Goal: Information Seeking & Learning: Understand process/instructions

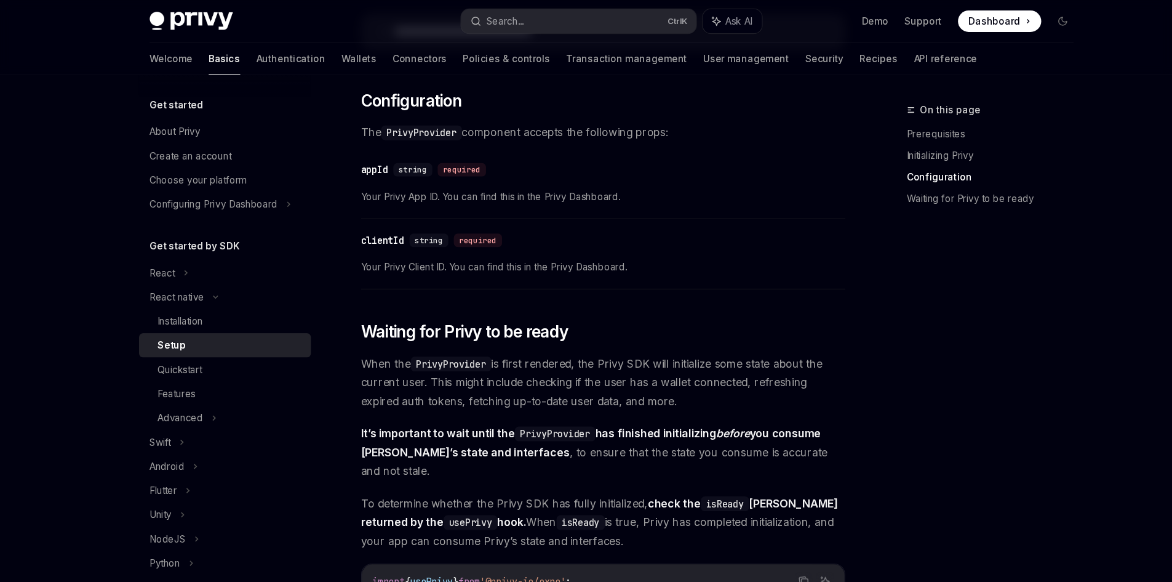
scroll to position [677, 0]
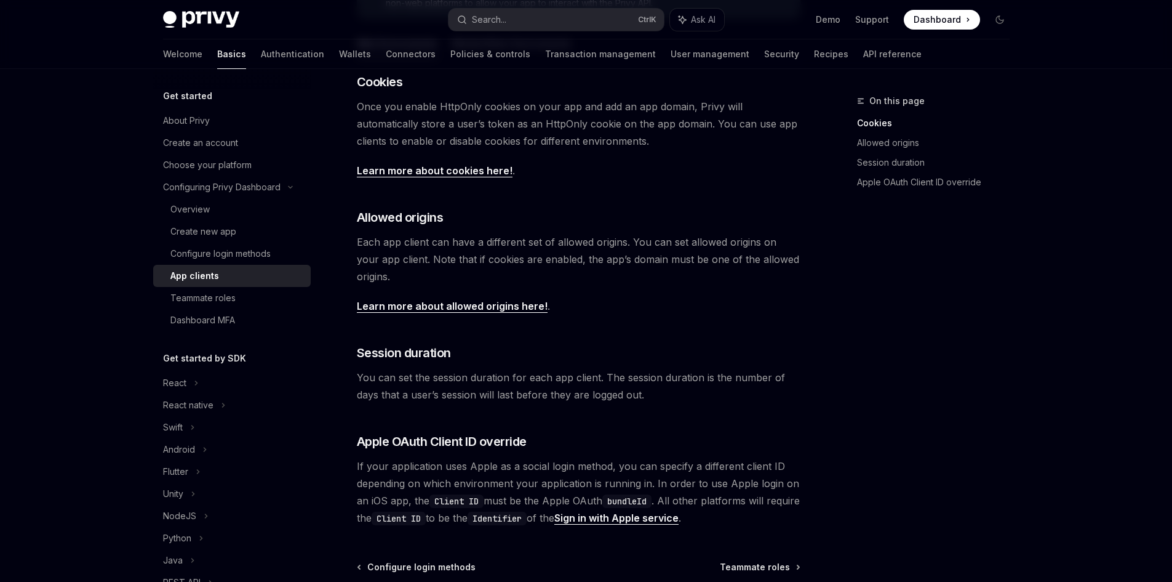
scroll to position [326, 0]
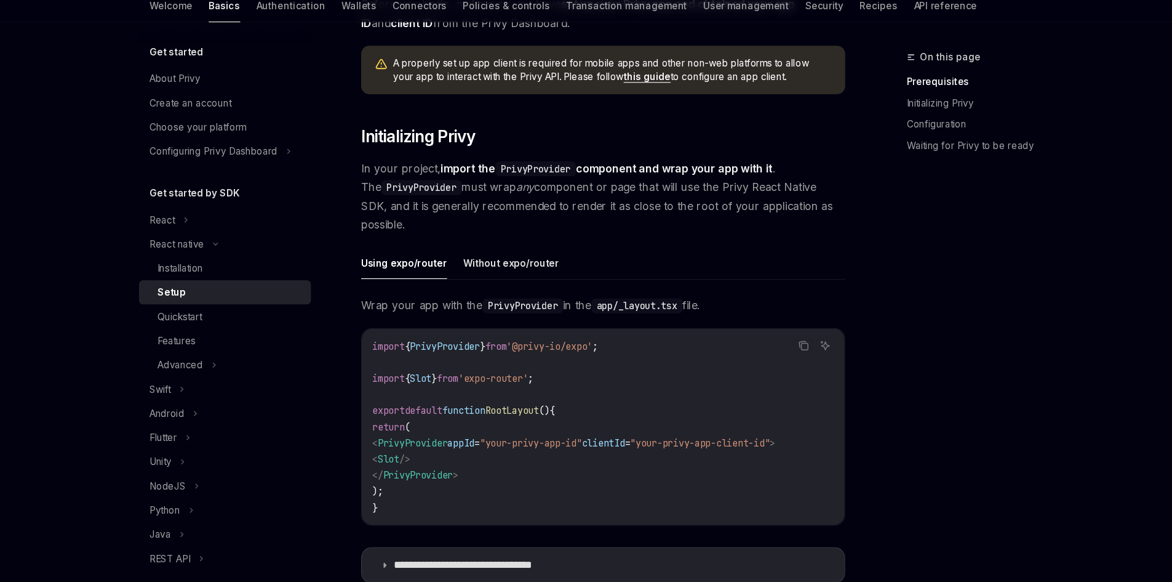
scroll to position [154, 0]
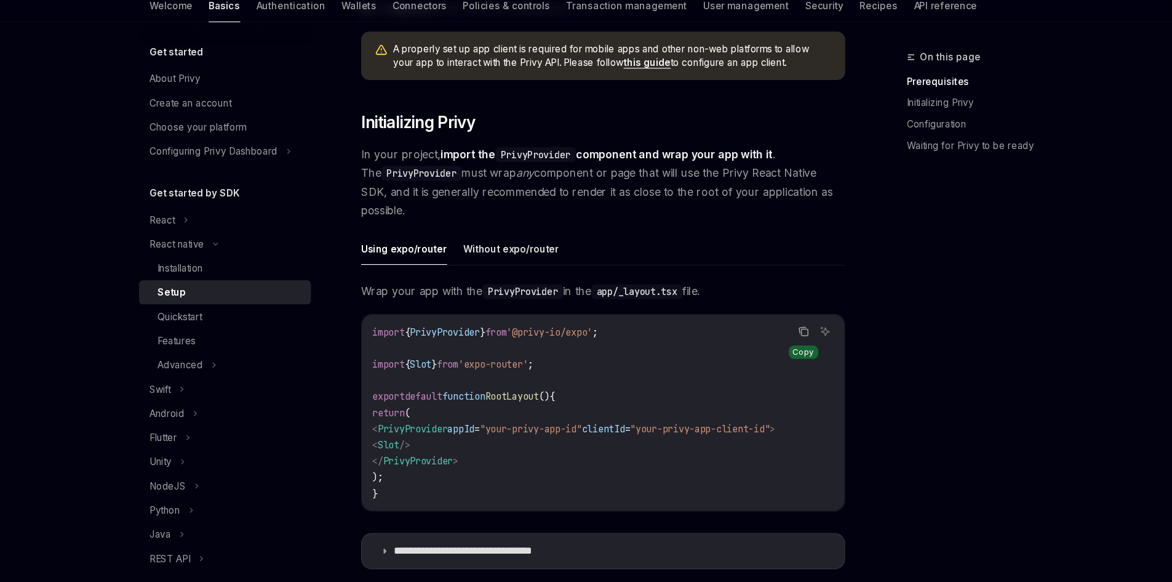
click at [759, 351] on icon "Copy the contents from the code block" at bounding box center [761, 351] width 6 height 6
click at [747, 348] on code "import { PrivyProvider } from '@privy-io/expo' ; import { Slot } from 'expo-rou…" at bounding box center [578, 426] width 423 height 162
click at [760, 348] on icon "Copy the contents from the code block" at bounding box center [761, 351] width 6 height 6
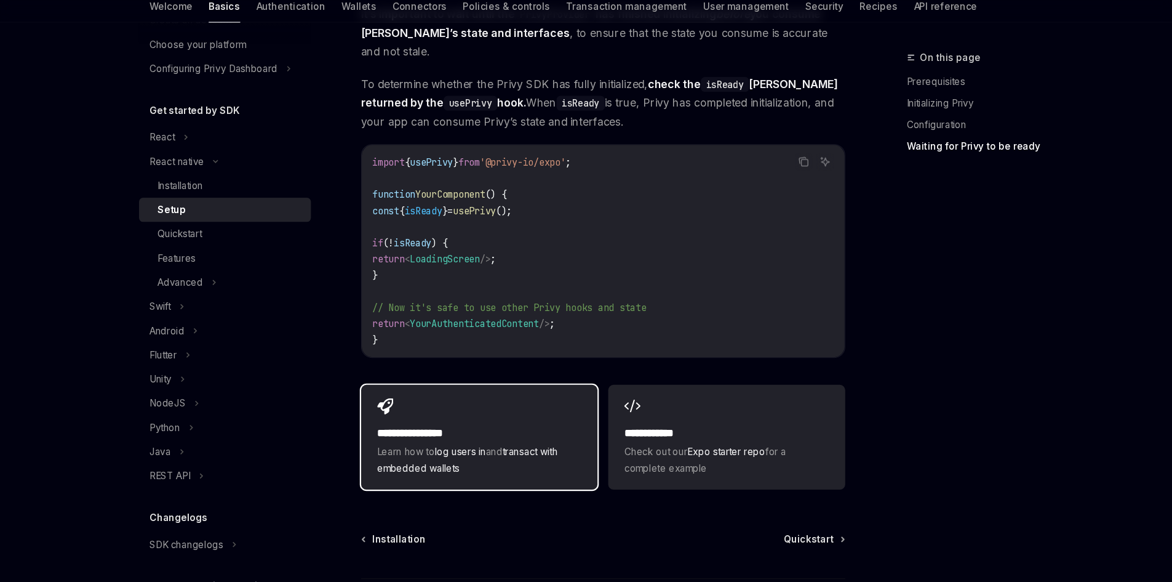
scroll to position [1104, 0]
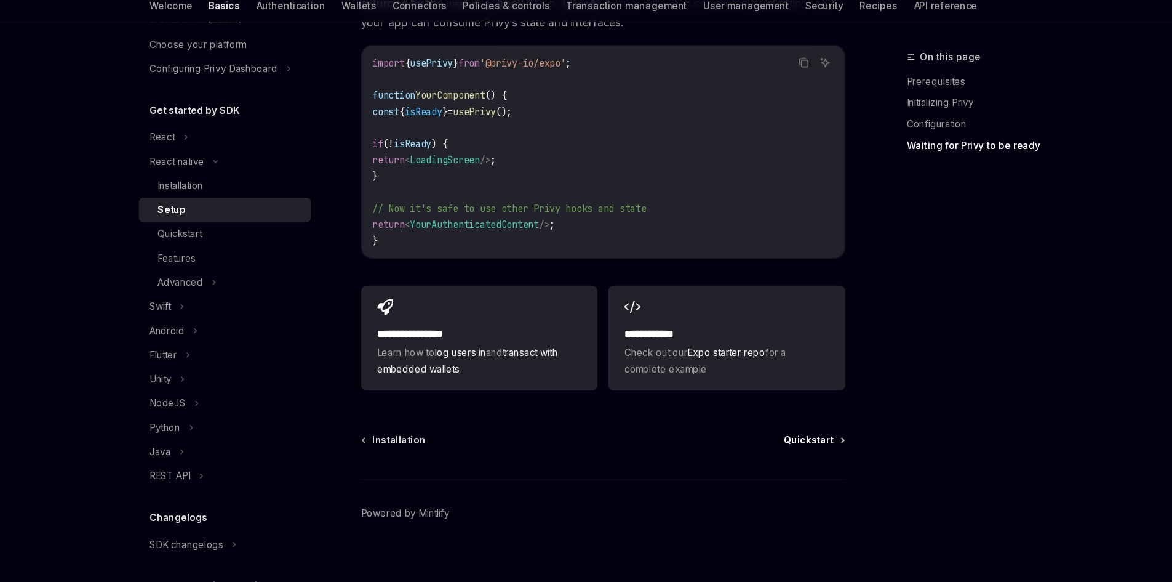
click at [783, 446] on span "Quickstart" at bounding box center [768, 452] width 46 height 12
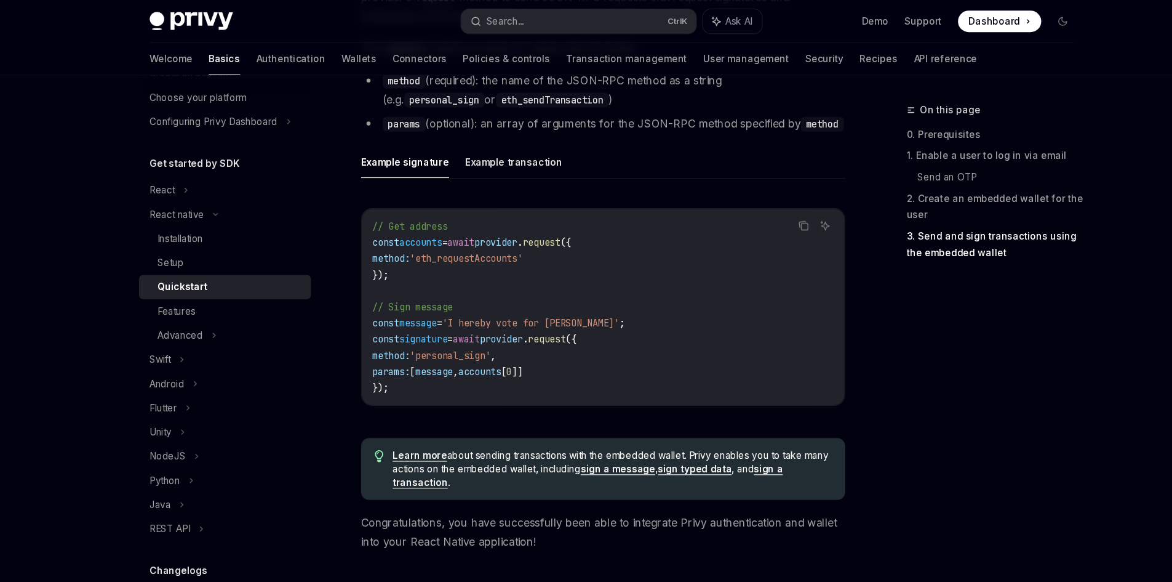
scroll to position [1823, 0]
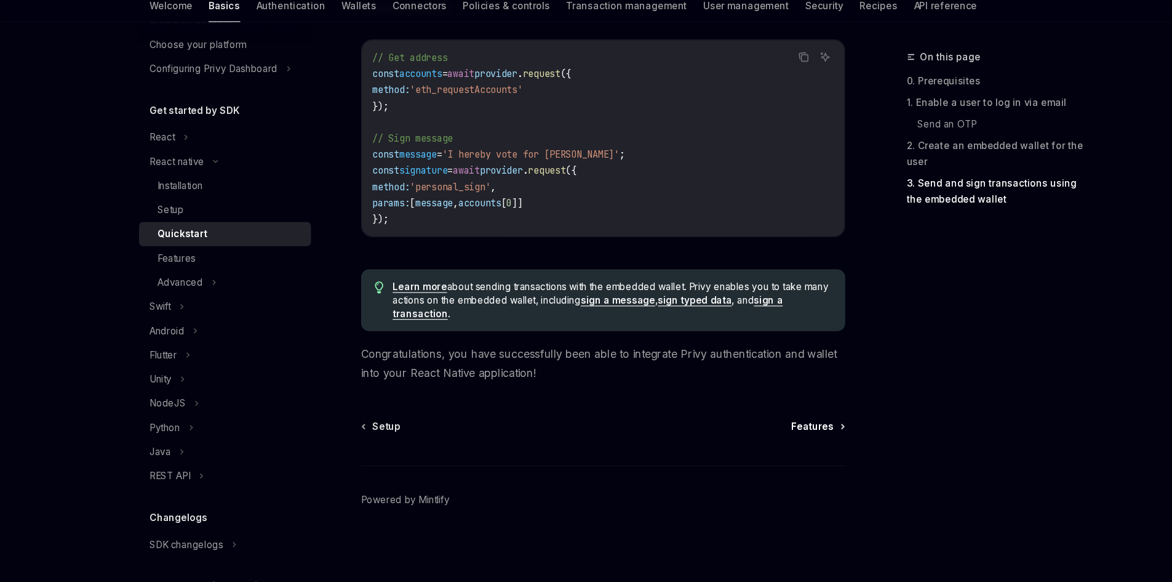
click at [777, 443] on span "Features" at bounding box center [770, 439] width 39 height 12
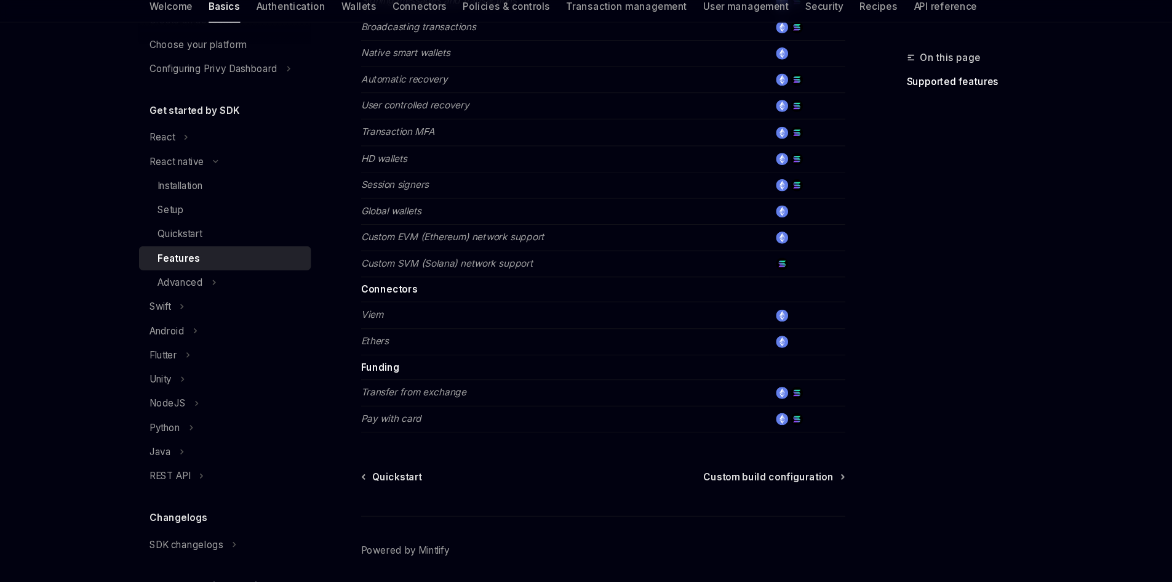
scroll to position [515, 0]
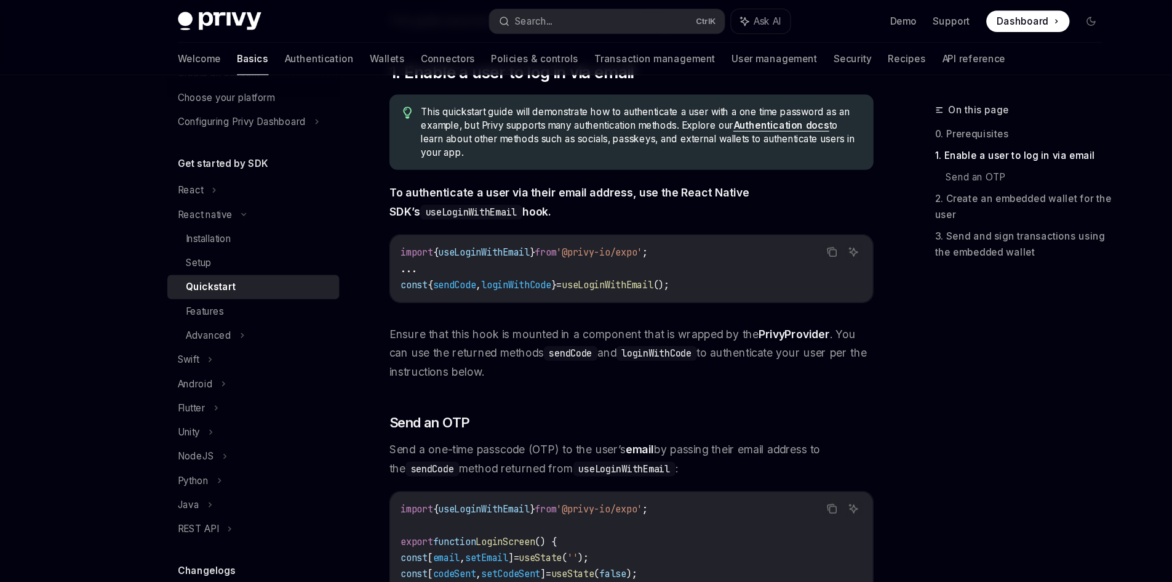
scroll to position [205, 0]
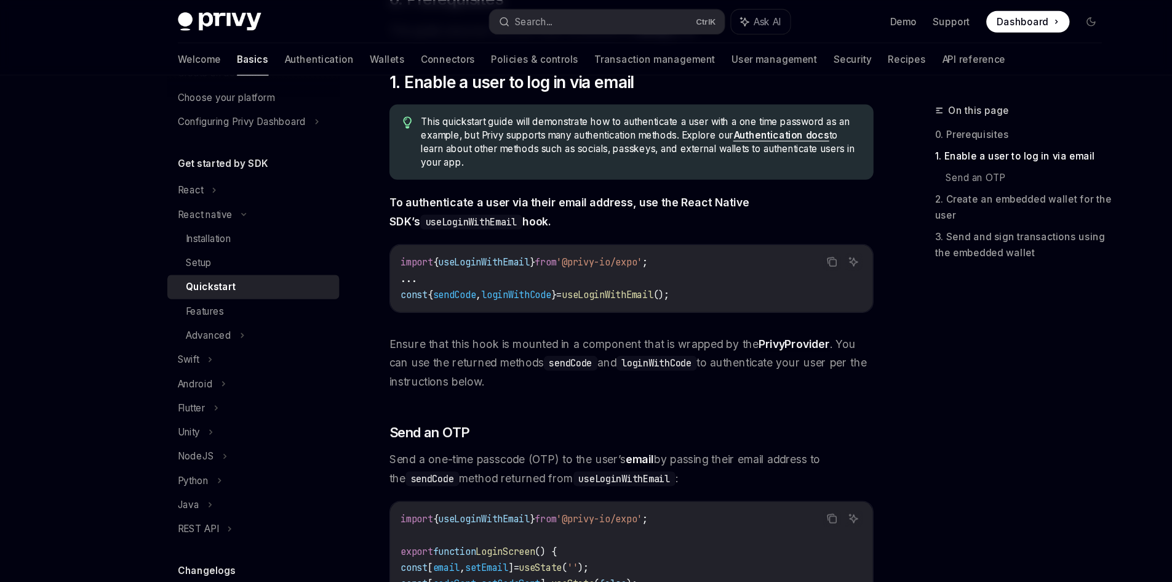
type textarea "*"
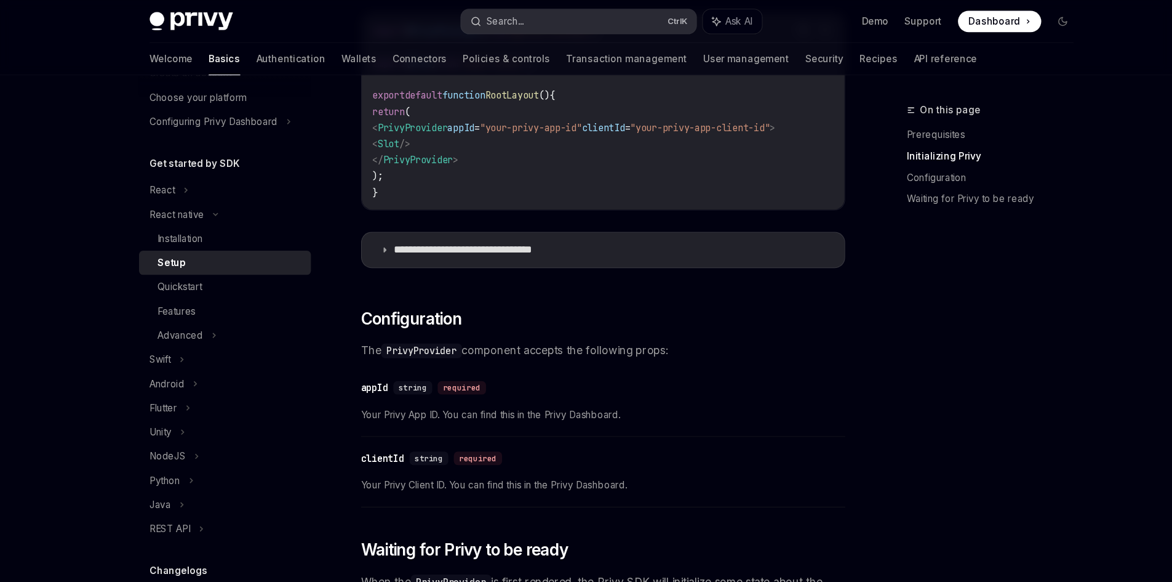
scroll to position [478, 0]
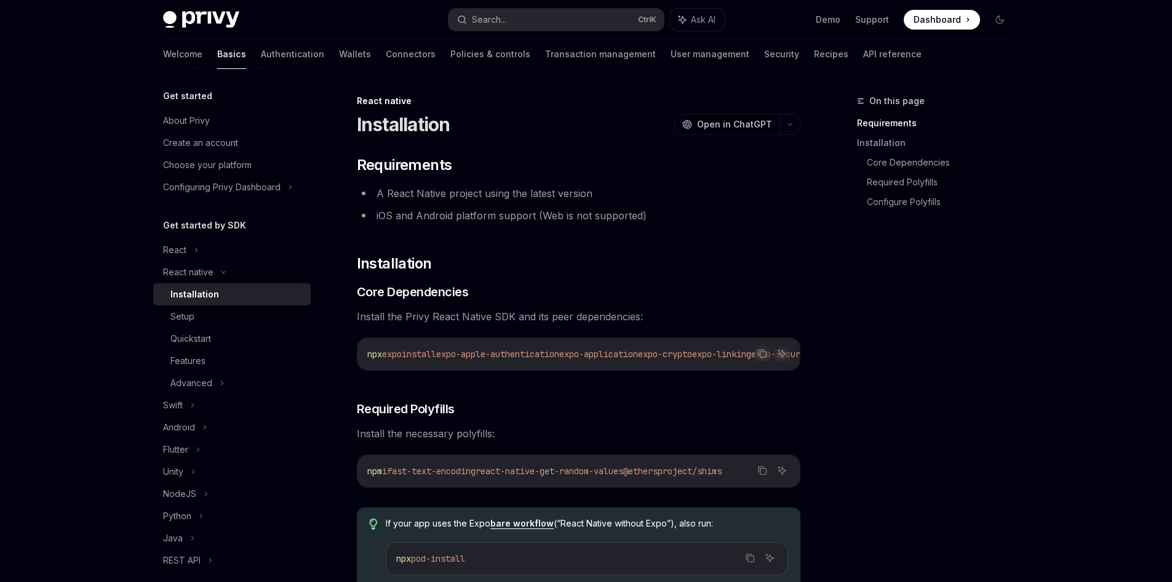
scroll to position [17, 0]
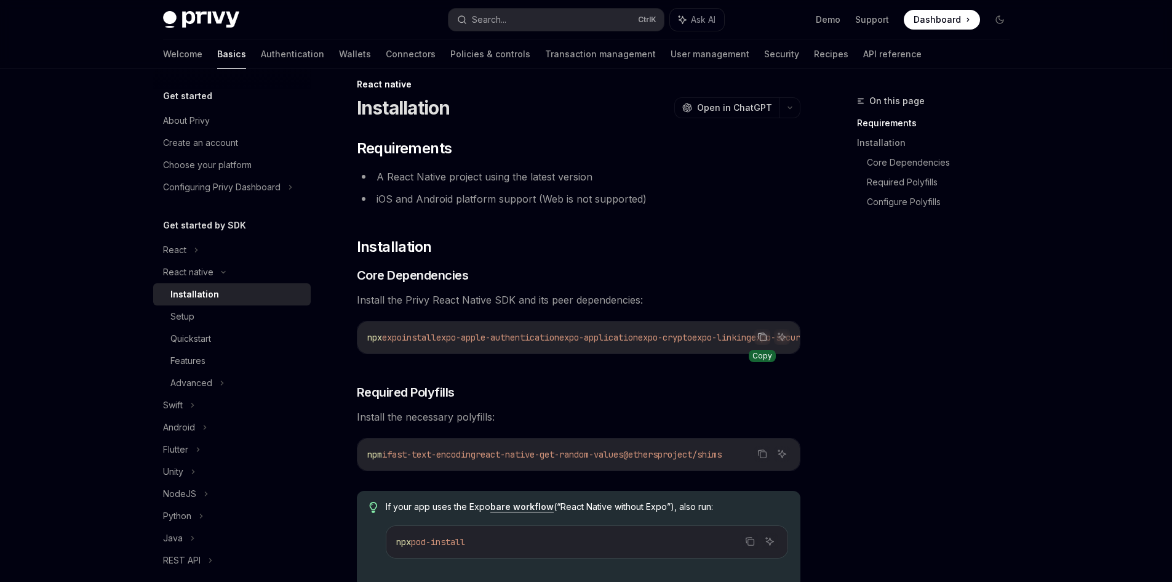
click at [758, 337] on icon "Copy the contents from the code block" at bounding box center [761, 336] width 6 height 6
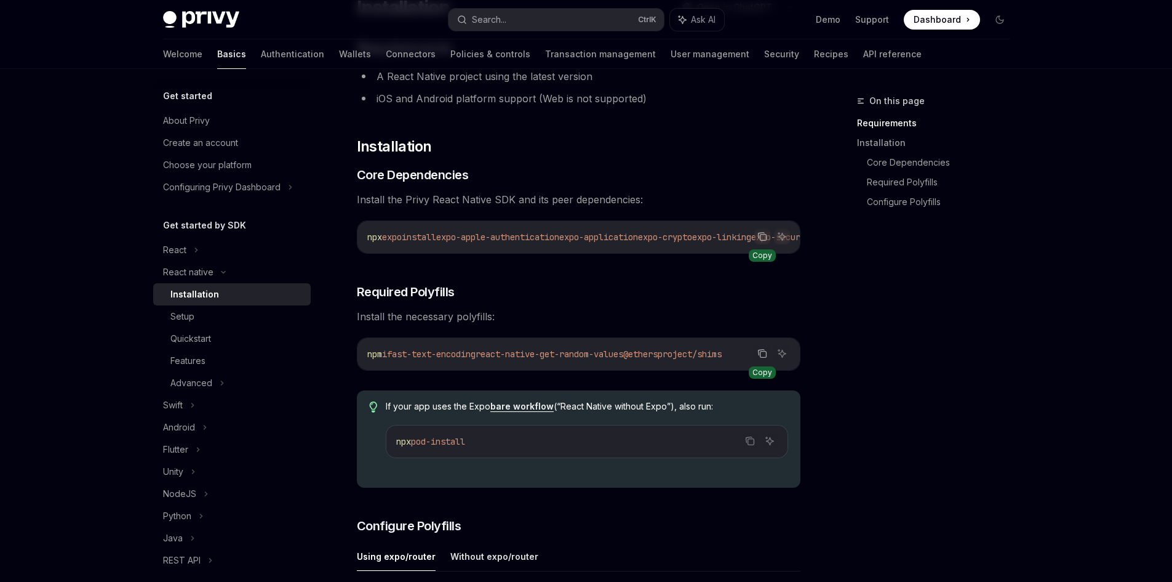
click at [766, 352] on button "Copy the contents from the code block" at bounding box center [763, 353] width 16 height 16
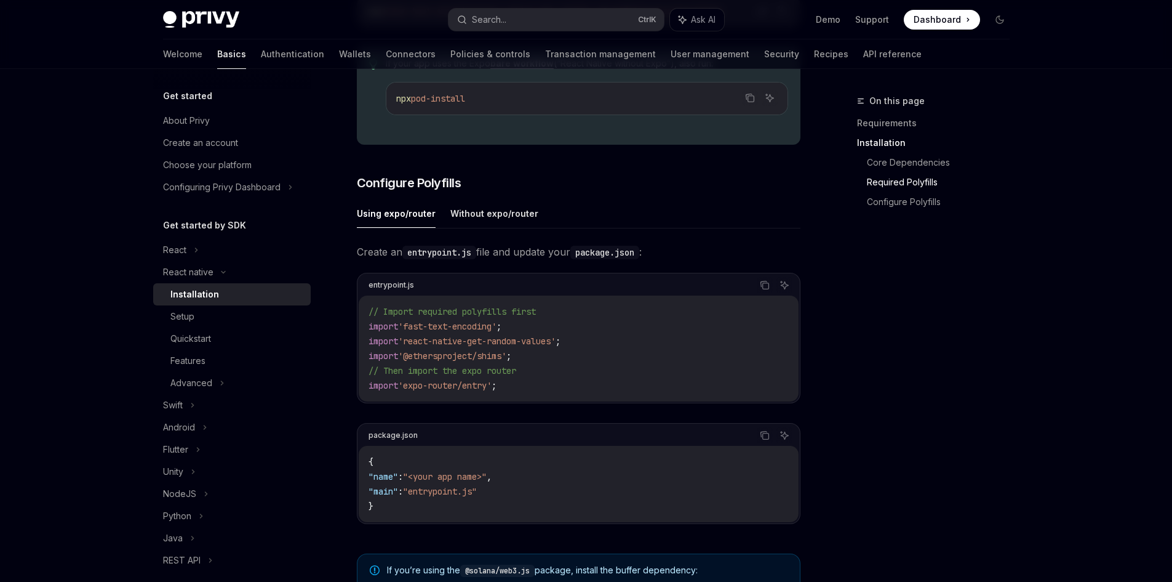
scroll to position [460, 0]
click at [766, 289] on icon "Copy the contents from the code block" at bounding box center [765, 284] width 10 height 10
click at [761, 439] on icon "Copy the contents from the code block" at bounding box center [765, 435] width 10 height 10
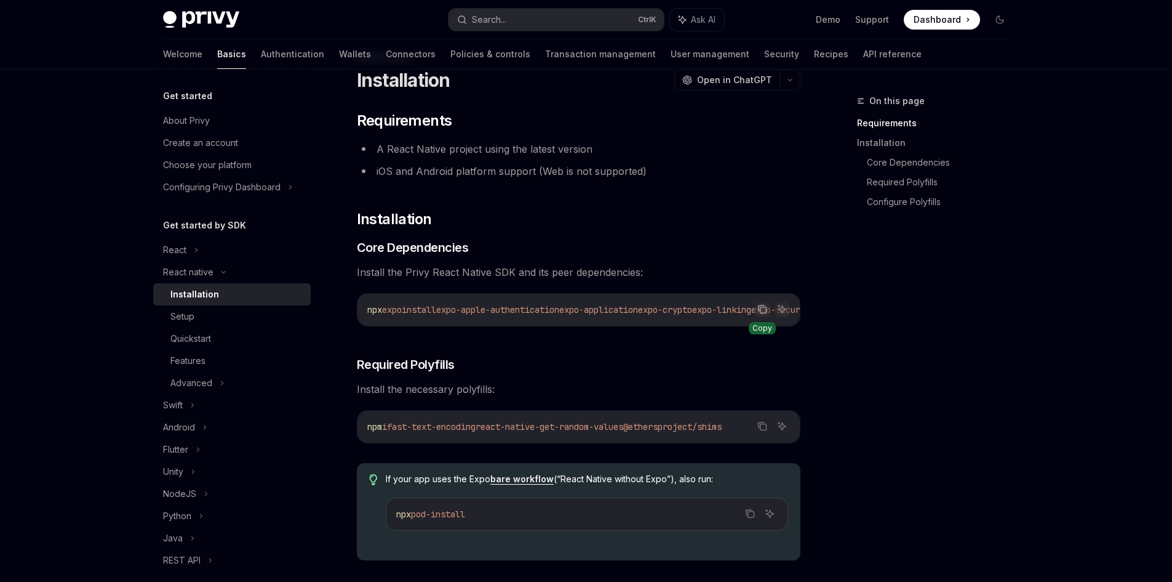
scroll to position [14, 0]
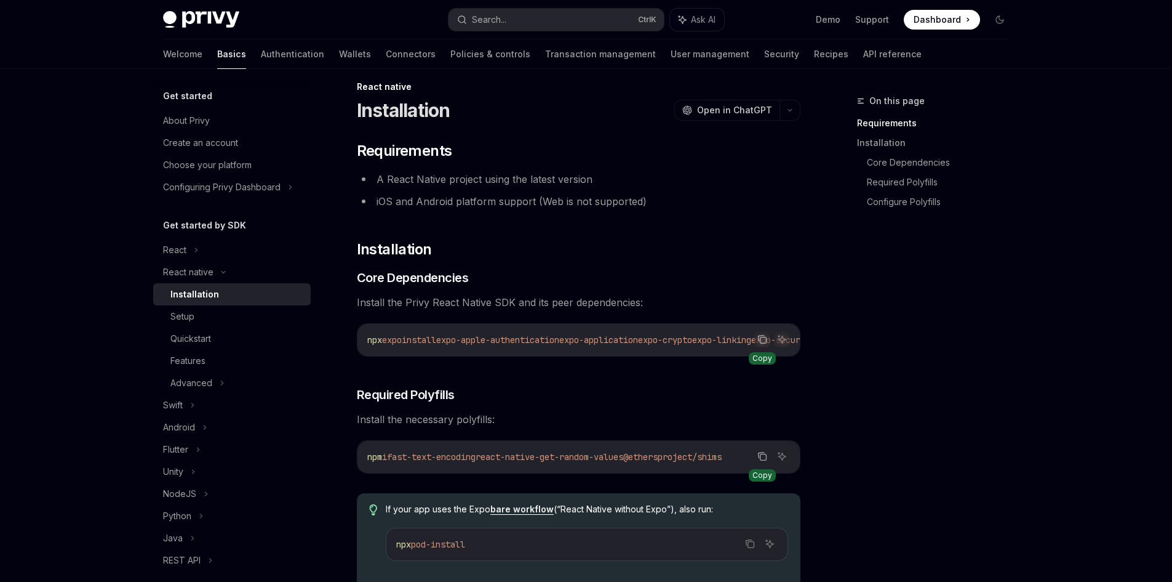
click at [766, 457] on icon "Copy the contents from the code block" at bounding box center [763, 456] width 10 height 10
